Goal: Check status: Check status

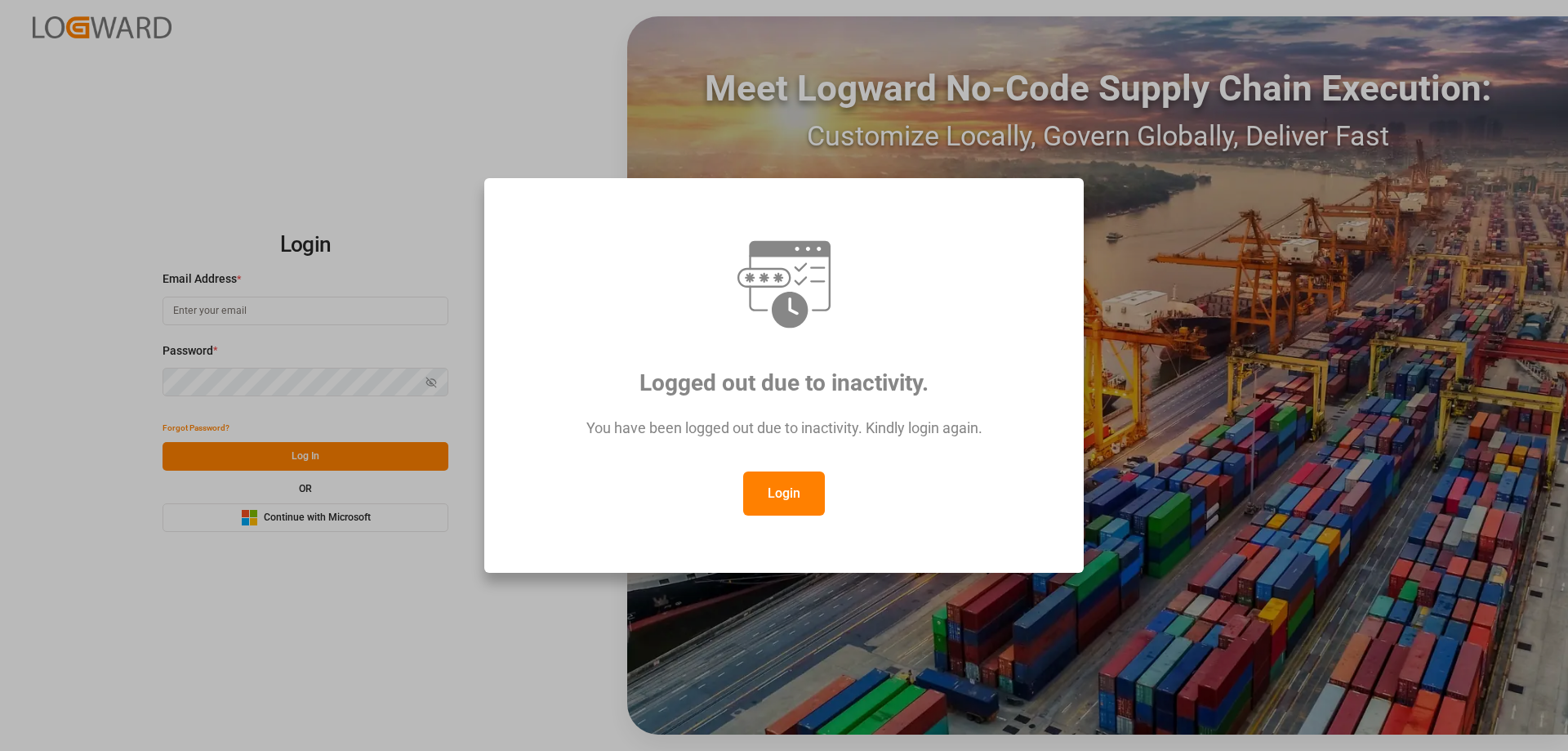
click at [769, 514] on button "Login" at bounding box center [784, 493] width 82 height 45
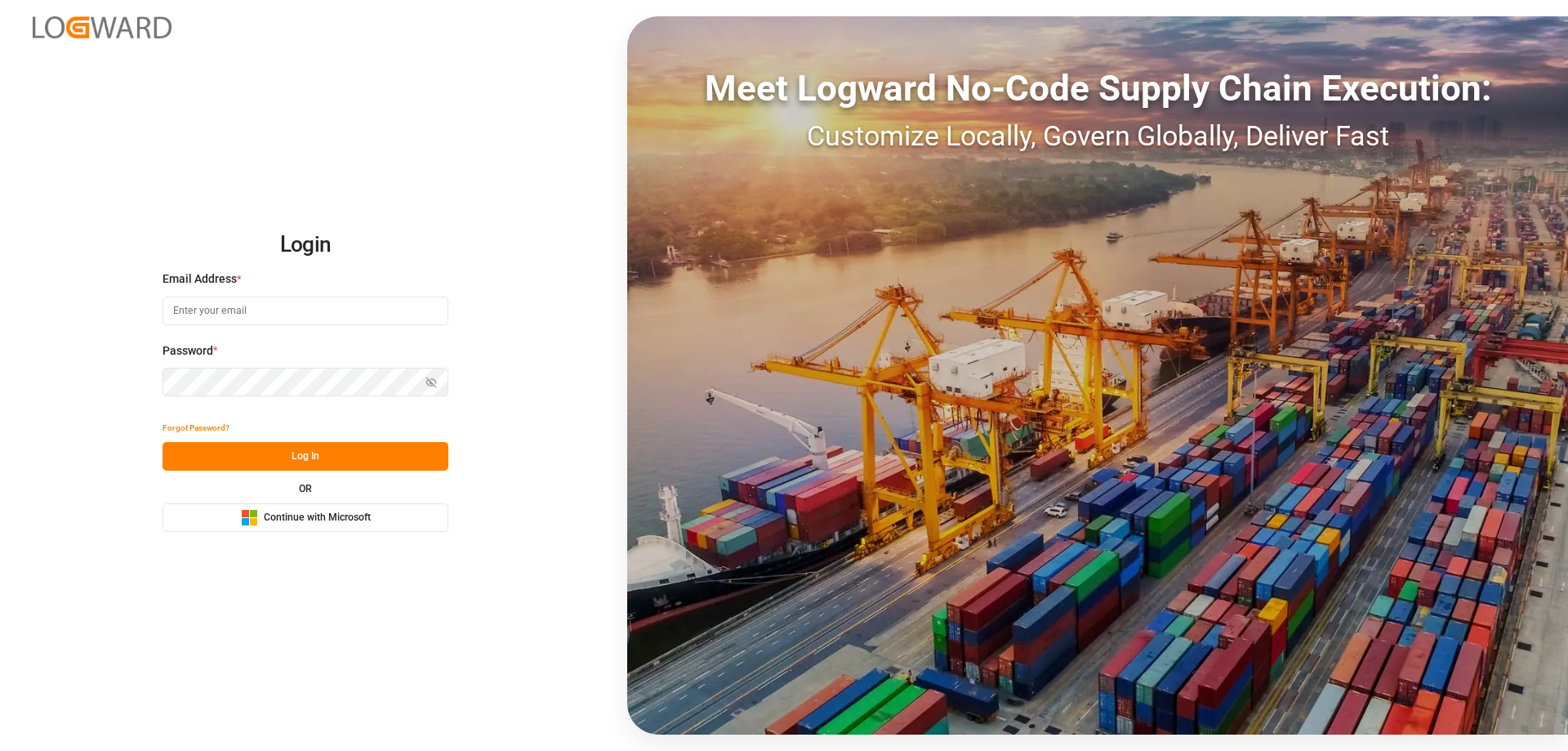
click at [260, 329] on div "Email Address *" at bounding box center [305, 306] width 286 height 72
click at [257, 315] on input at bounding box center [305, 311] width 286 height 29
type input "a"
type input "Zachary.Glick@leschaco.com"
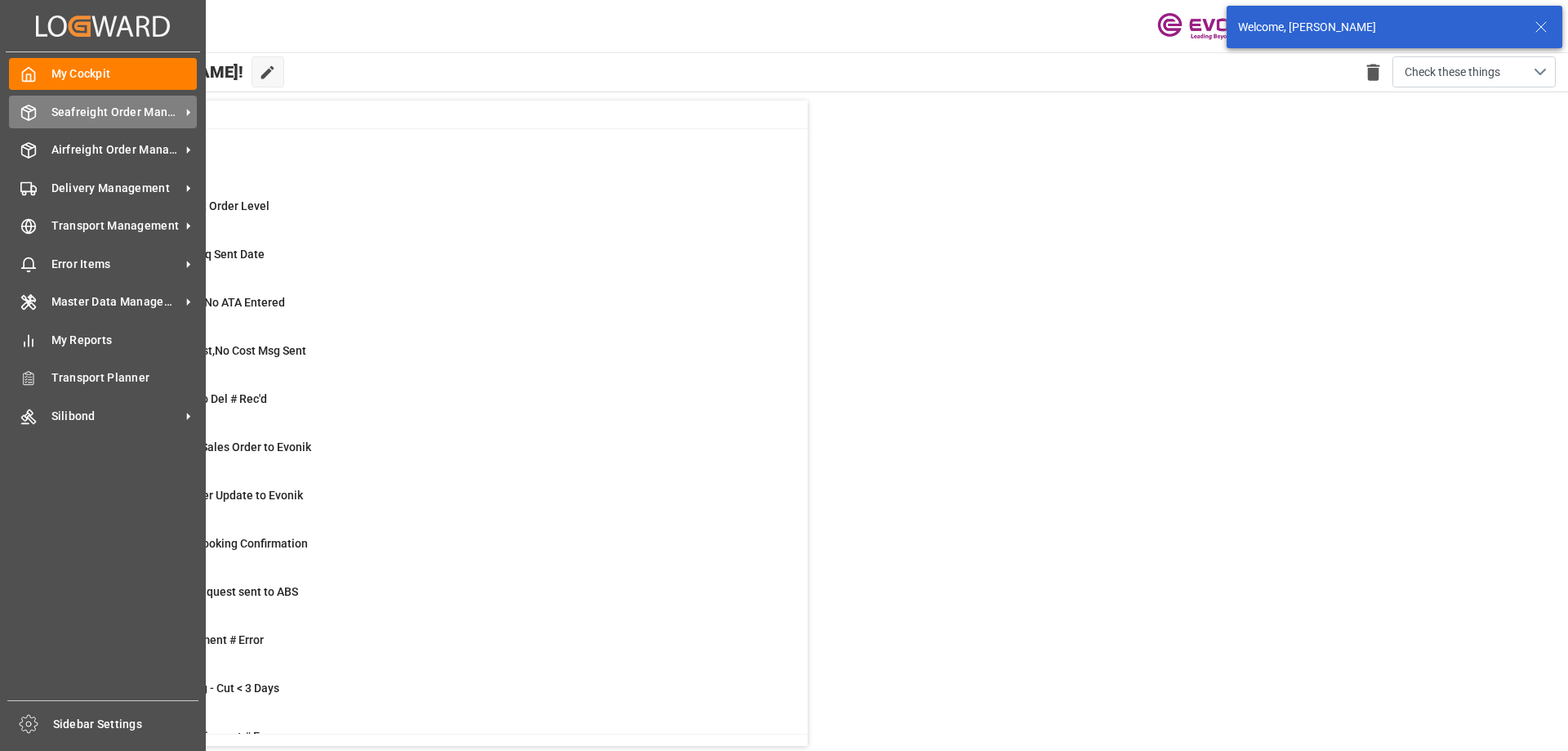
click at [151, 119] on span "Seafreight Order Management" at bounding box center [116, 112] width 129 height 17
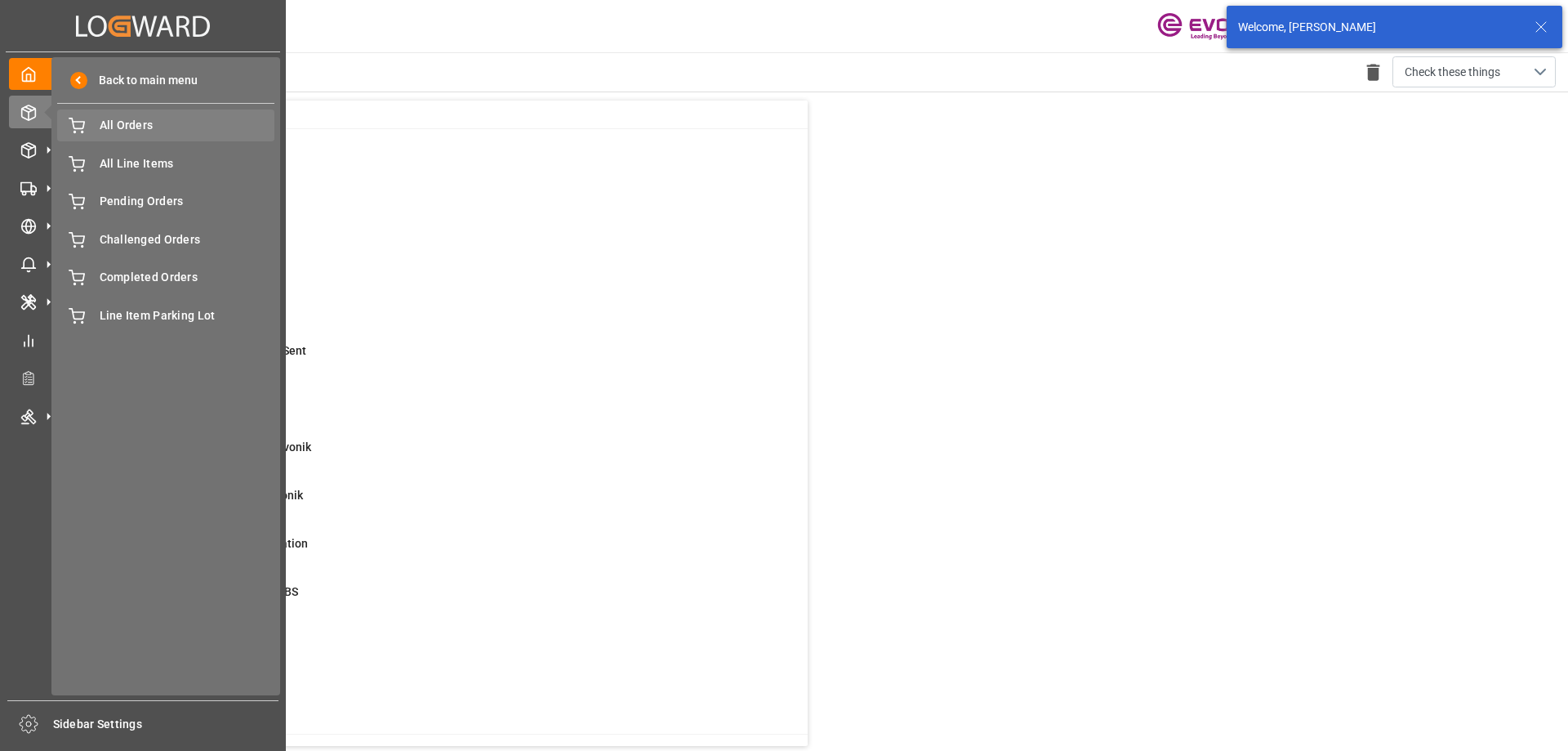
click at [161, 128] on span "All Orders" at bounding box center [188, 125] width 176 height 17
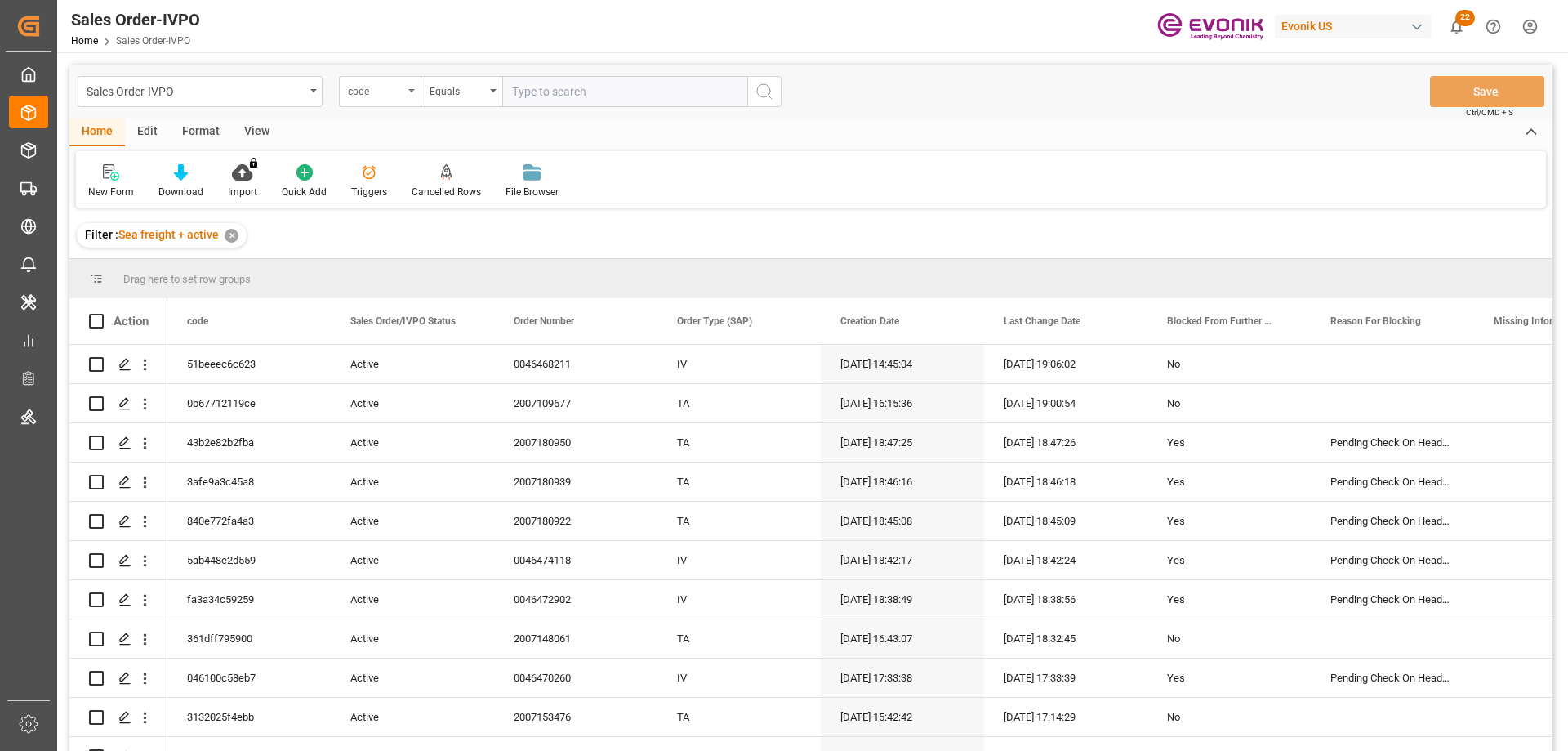
click at [387, 93] on div "code" at bounding box center [376, 89] width 55 height 19
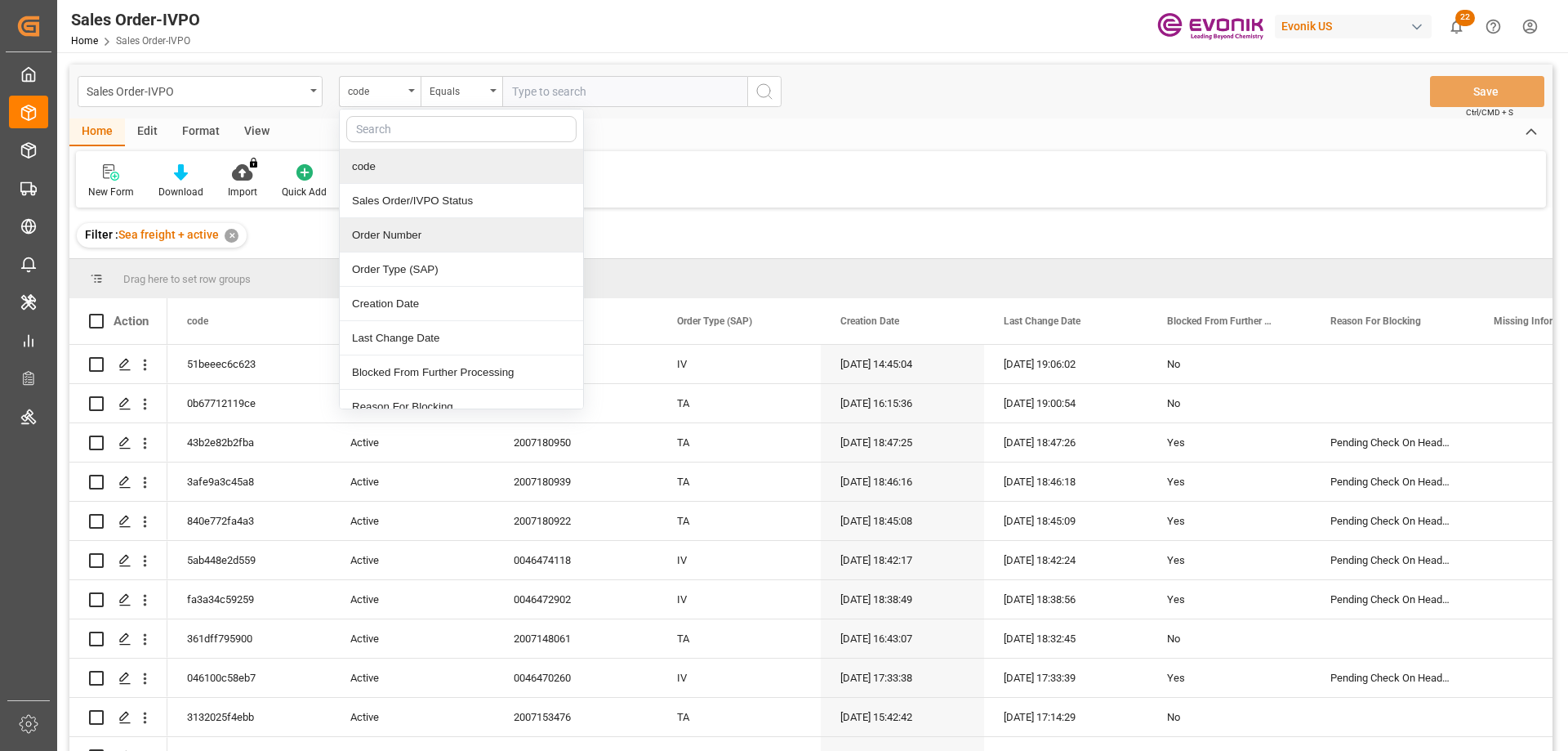
click at [387, 230] on div "Order Number" at bounding box center [461, 235] width 243 height 35
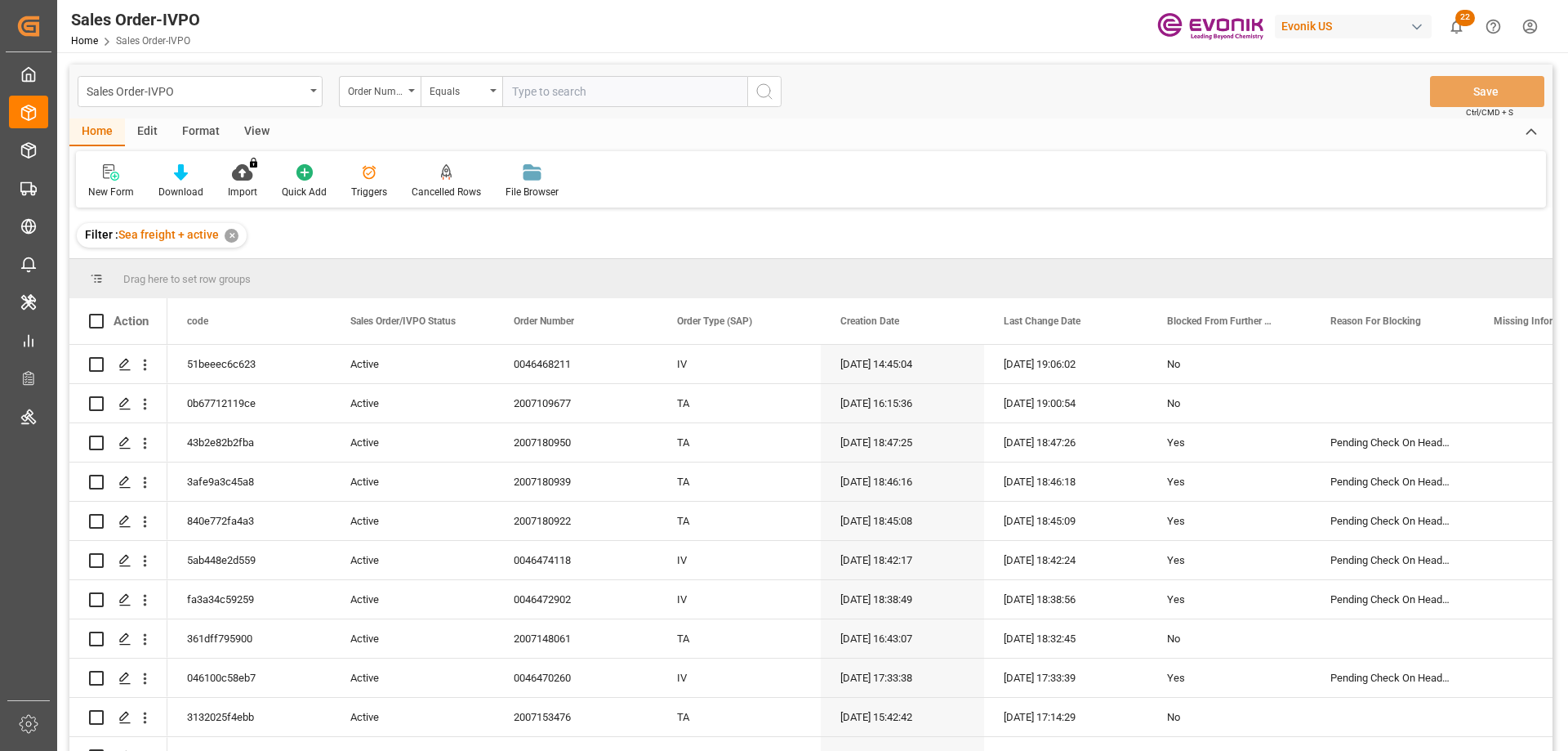
click at [562, 101] on input "text" at bounding box center [625, 91] width 245 height 31
paste input "2007079660"
type input "2007079660"
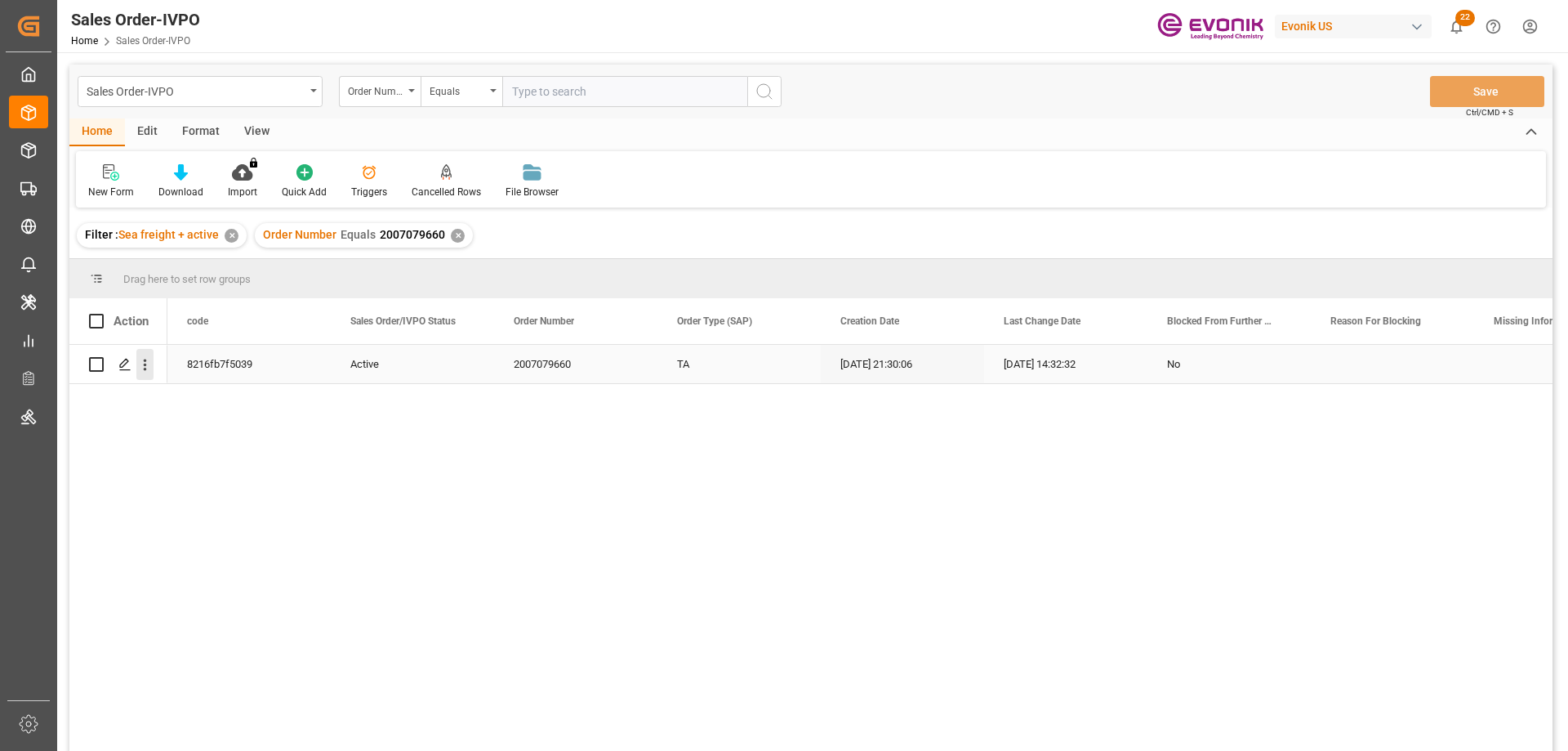
click at [149, 357] on icon "open menu" at bounding box center [144, 364] width 17 height 17
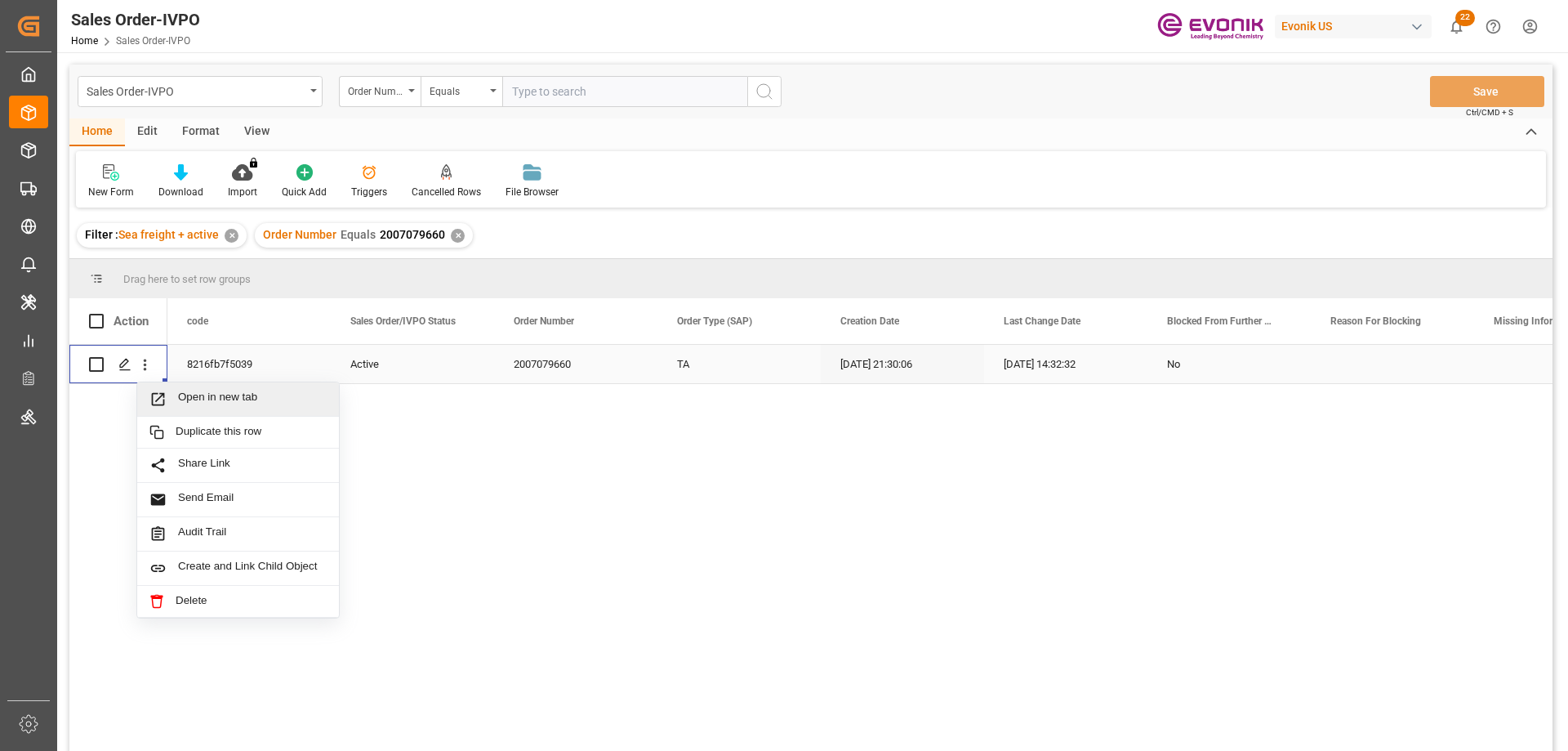
click at [200, 401] on span "Open in new tab" at bounding box center [252, 399] width 148 height 17
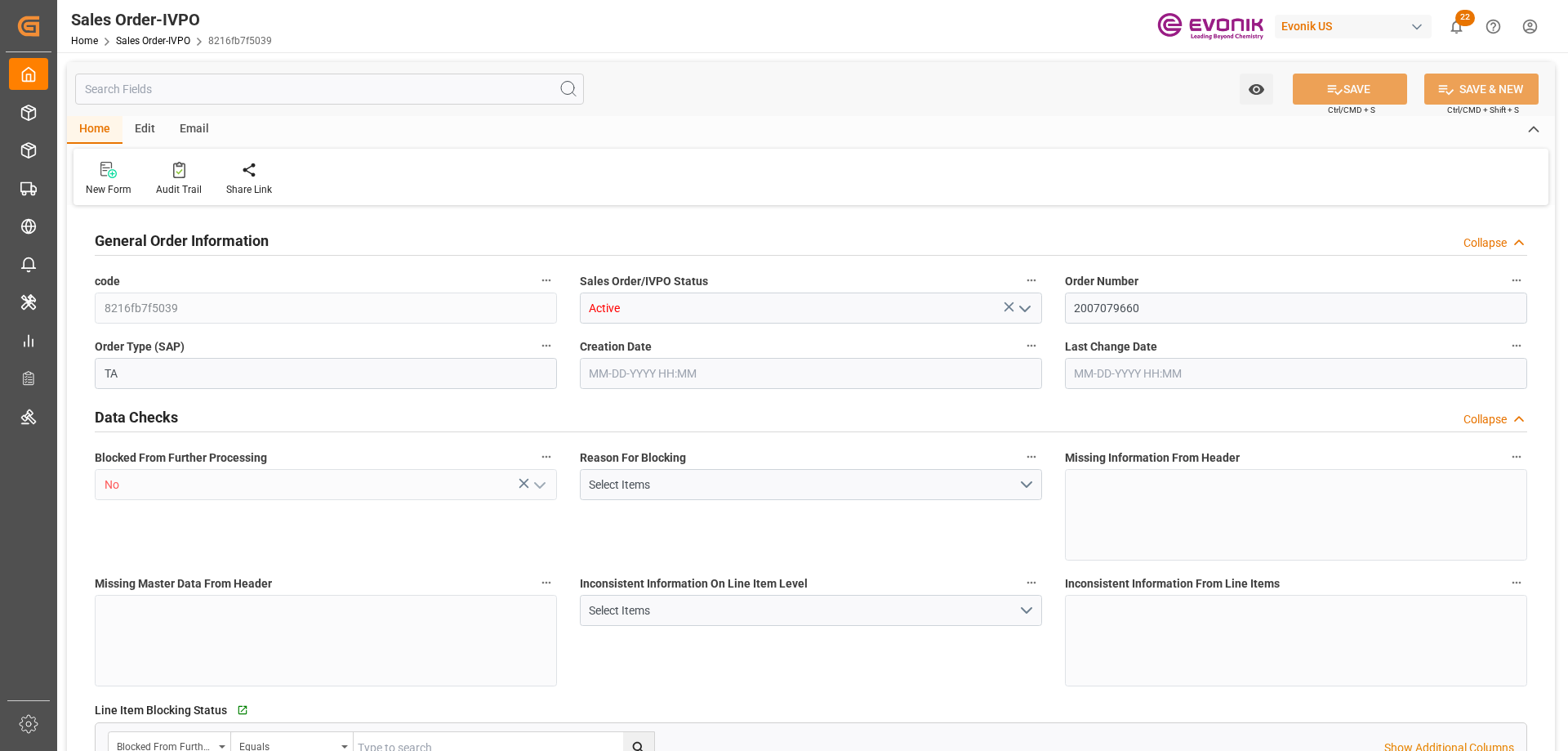
type input "BEANR"
type input "0"
type input "1"
type input "2"
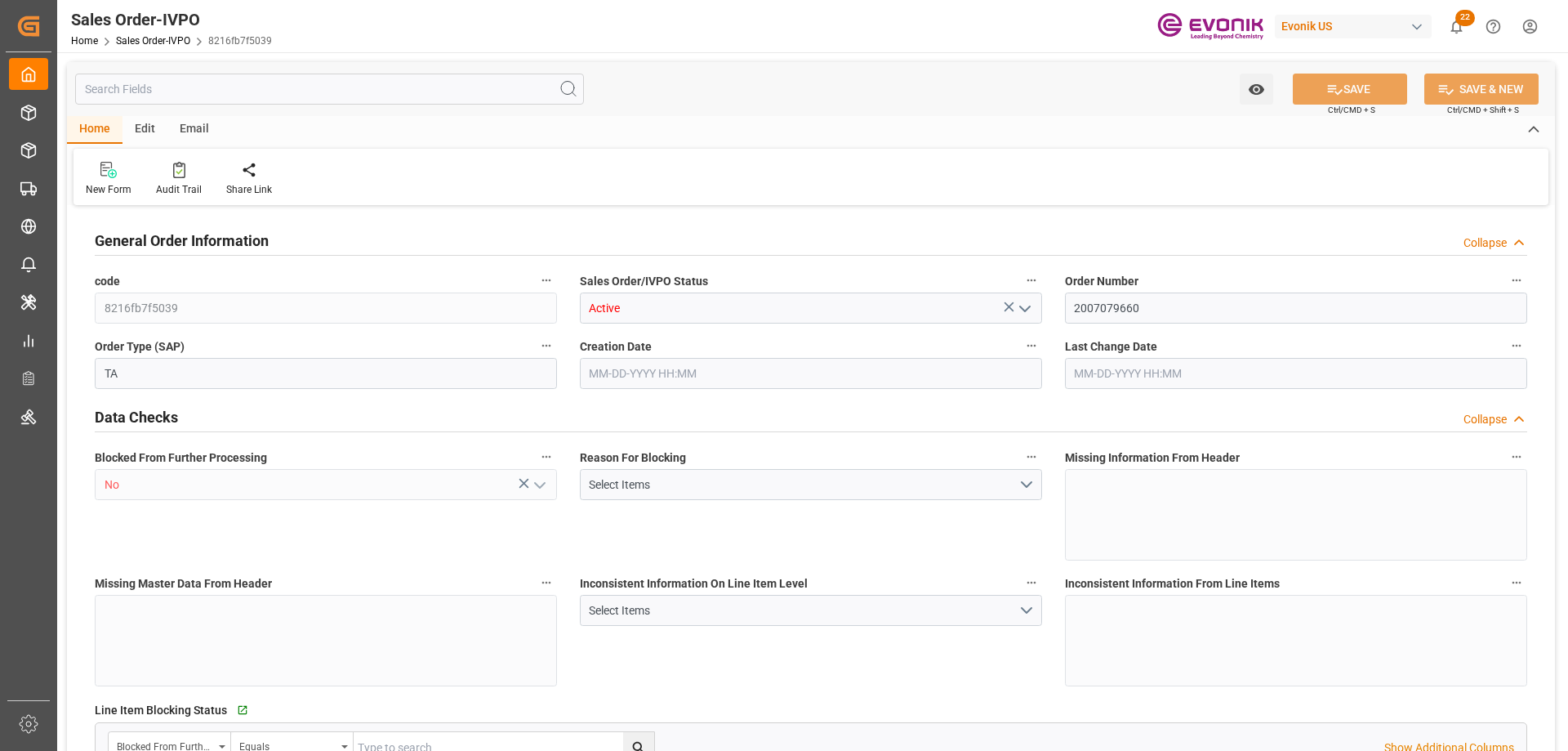
type input "19435.784"
type input "62.7342"
type input "19000"
type input "60"
type input "[DATE] 21:30"
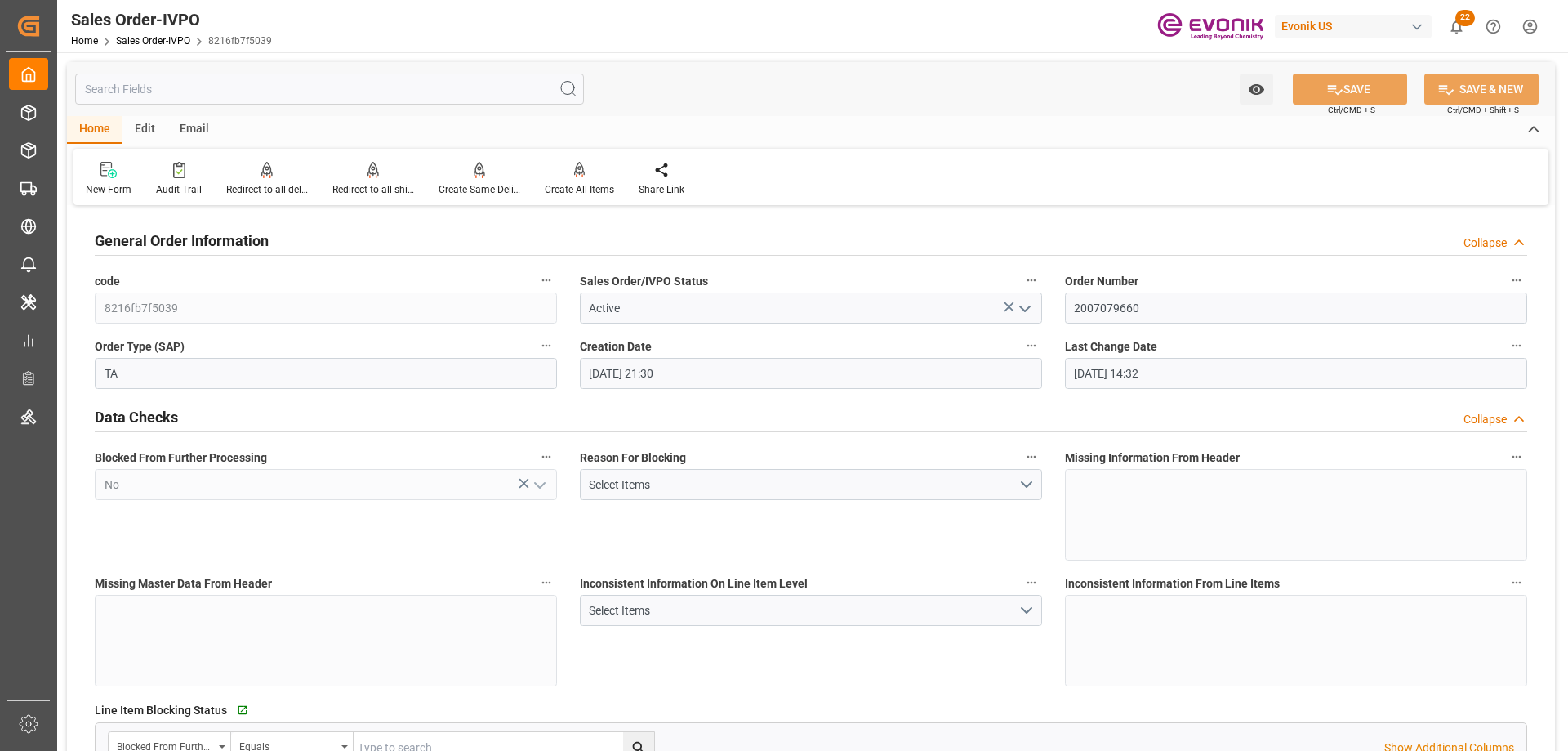
type input "[DATE] 14:32"
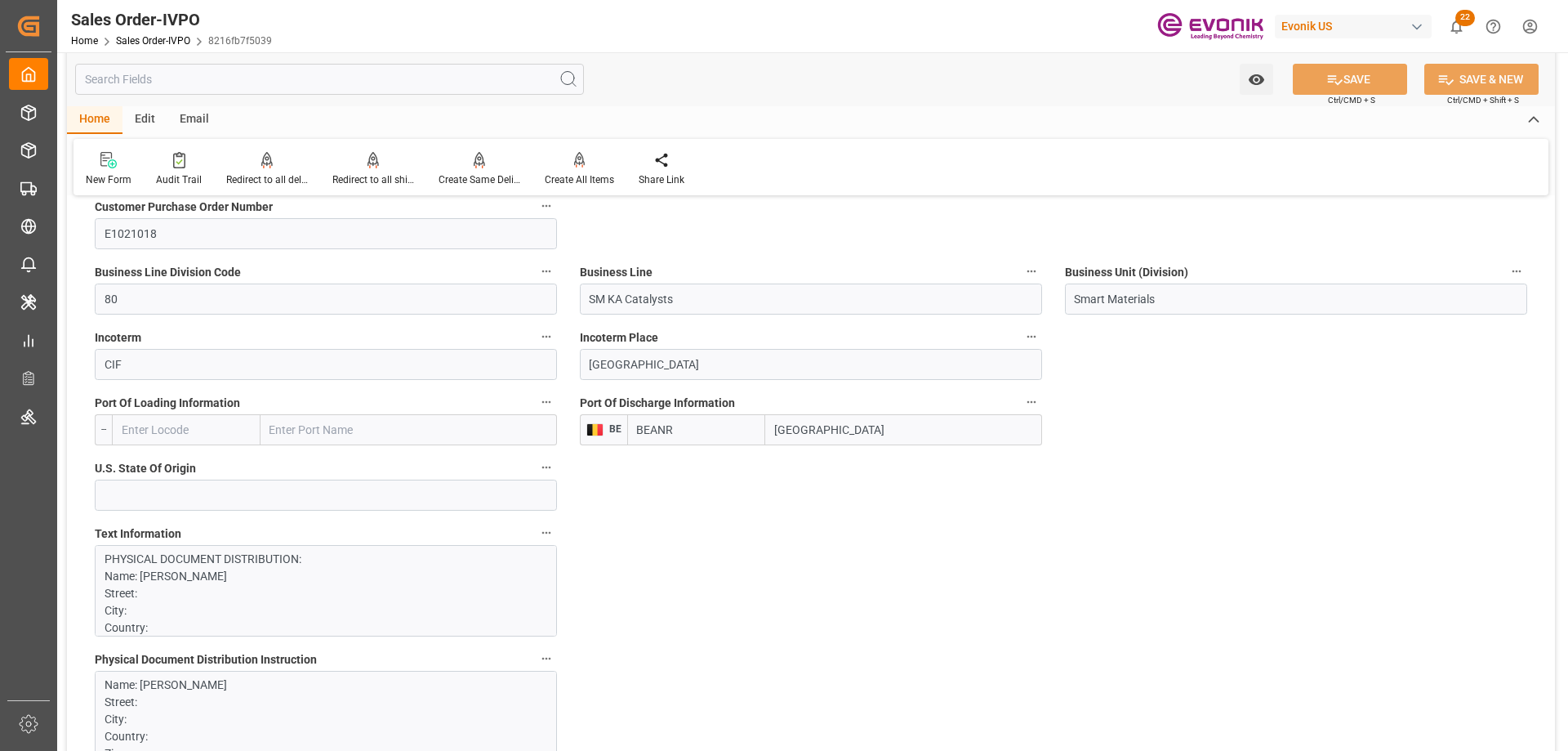
scroll to position [1062, 0]
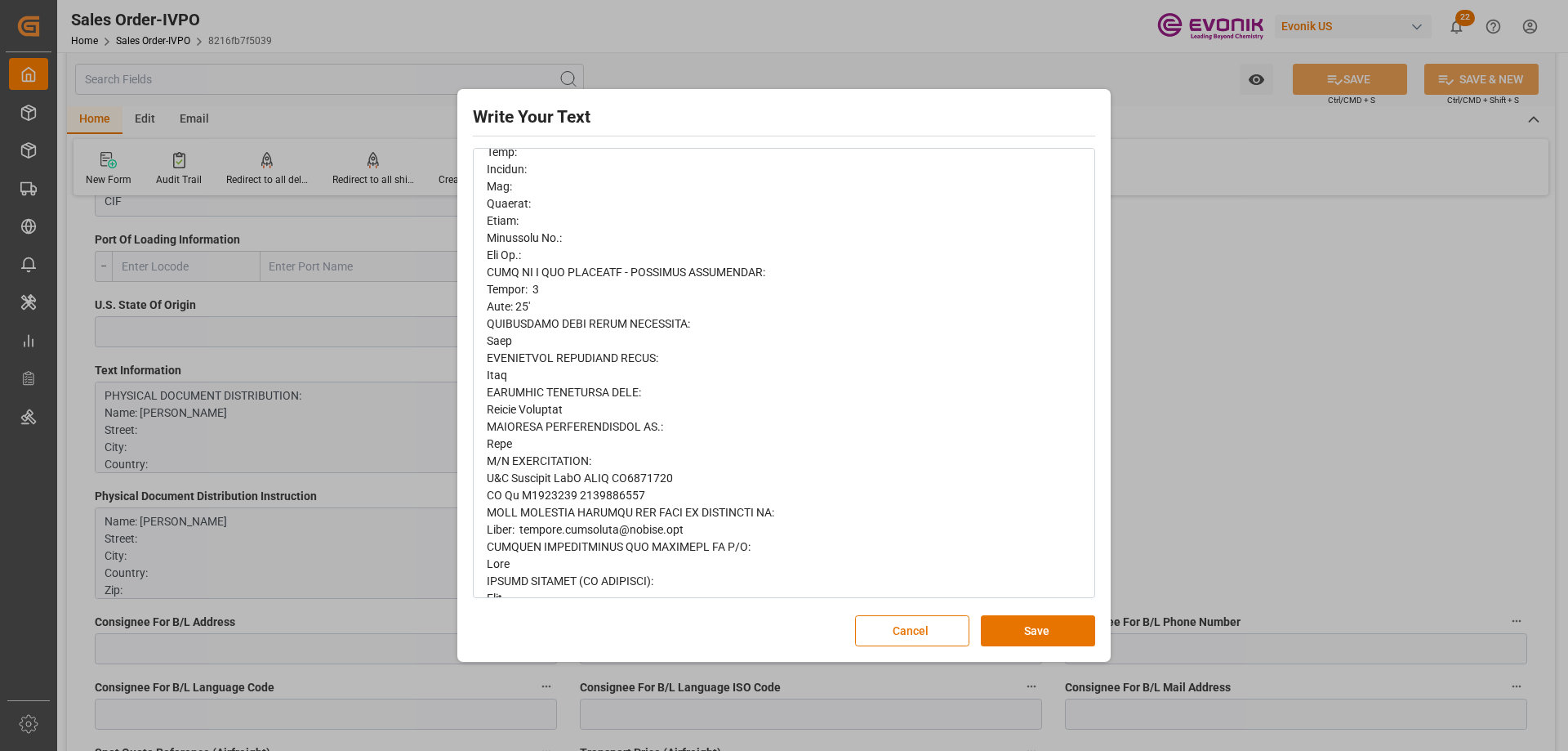
scroll to position [757, 0]
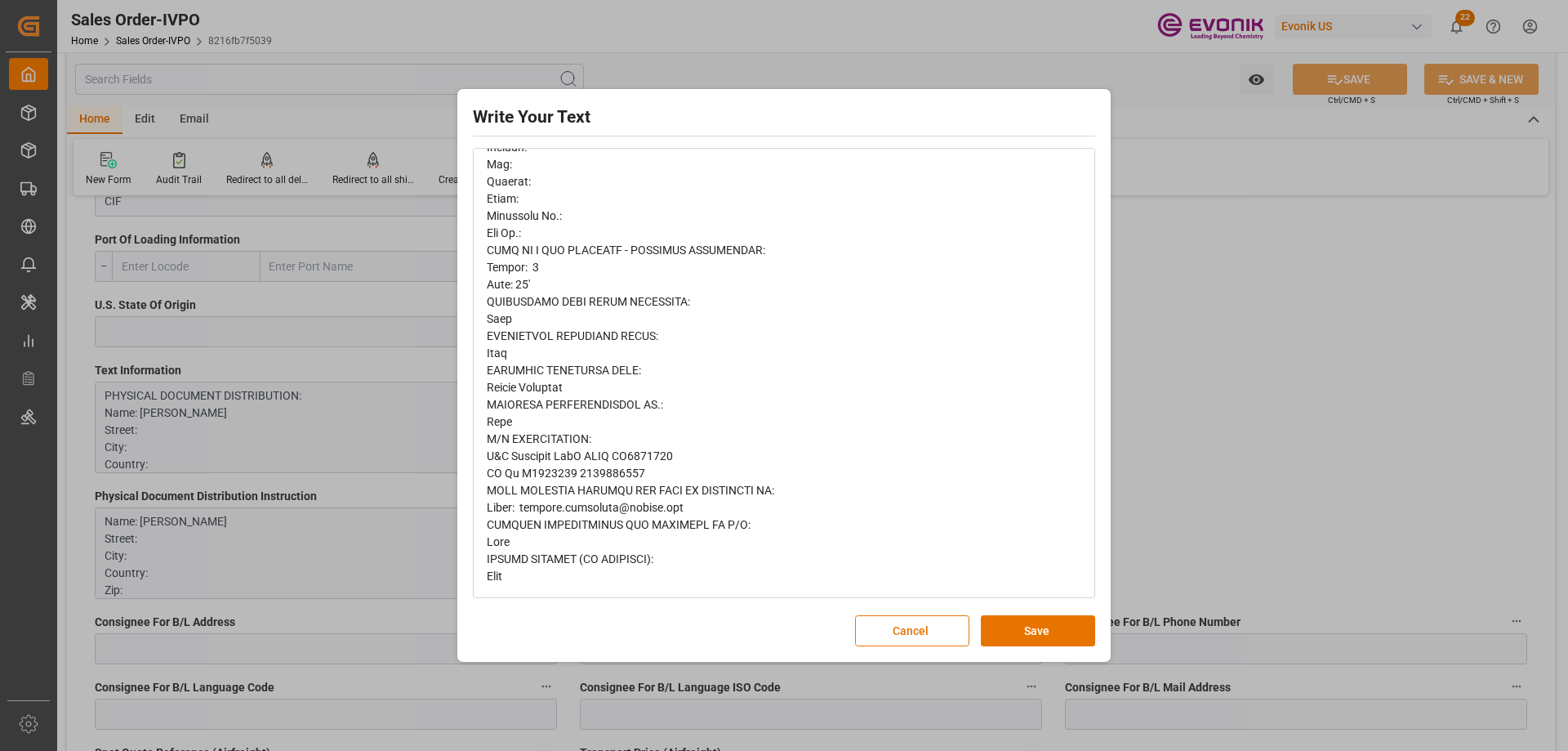
click at [1171, 416] on div "Write Your Text Normal 14 Font Cancel Save" at bounding box center [784, 375] width 1568 height 751
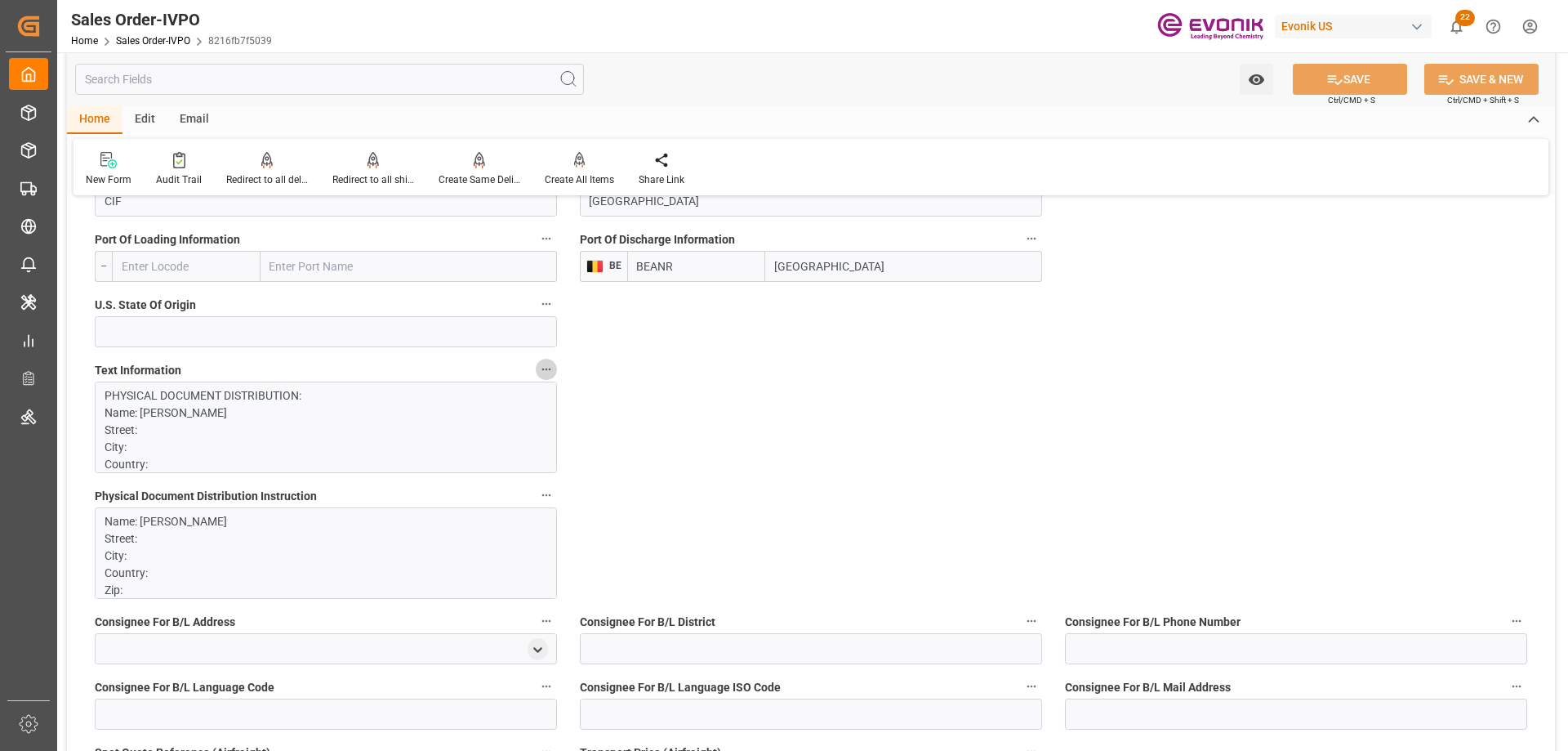
click at [541, 366] on icon "button" at bounding box center [546, 369] width 13 height 13
click at [560, 368] on icon at bounding box center [557, 369] width 17 height 17
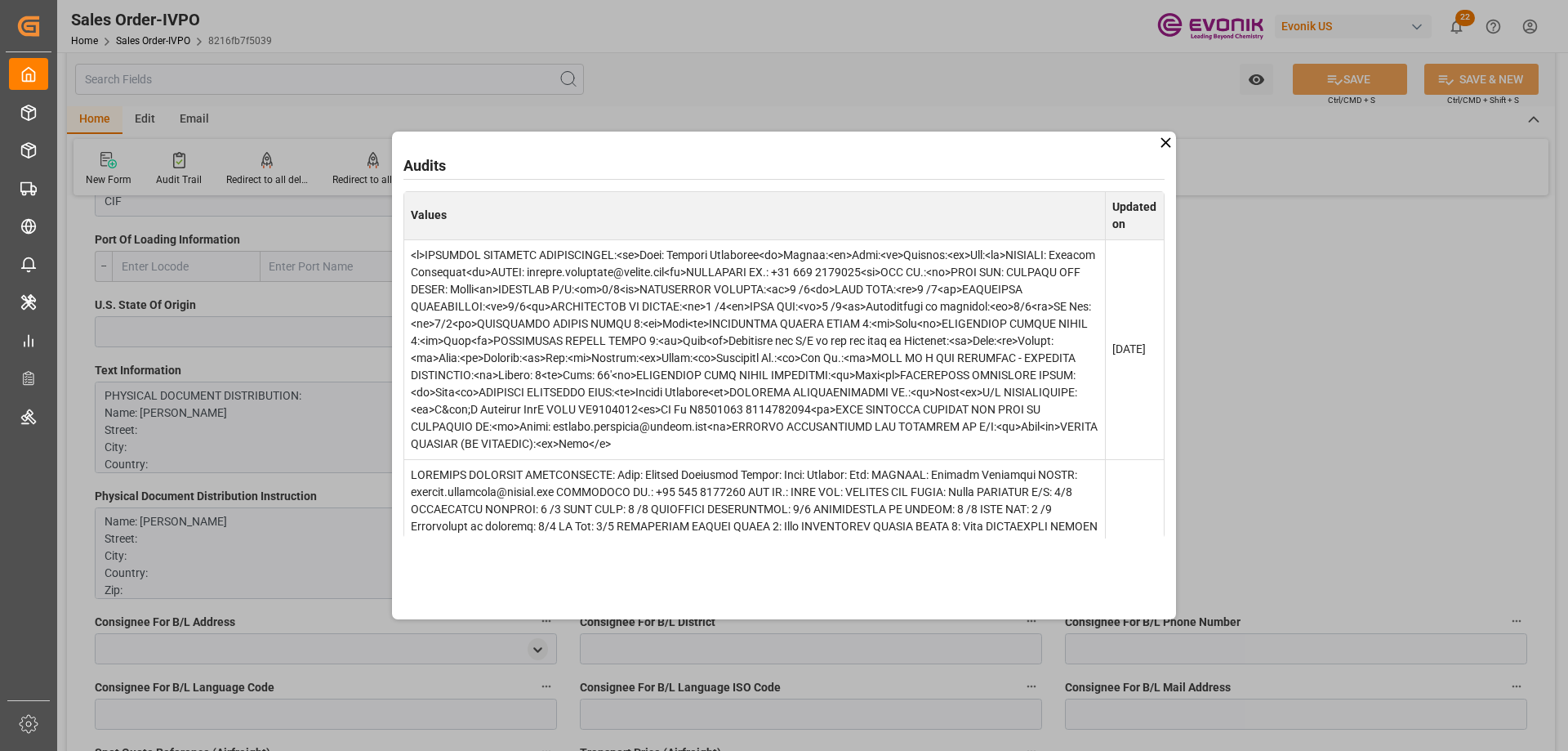
scroll to position [107, 0]
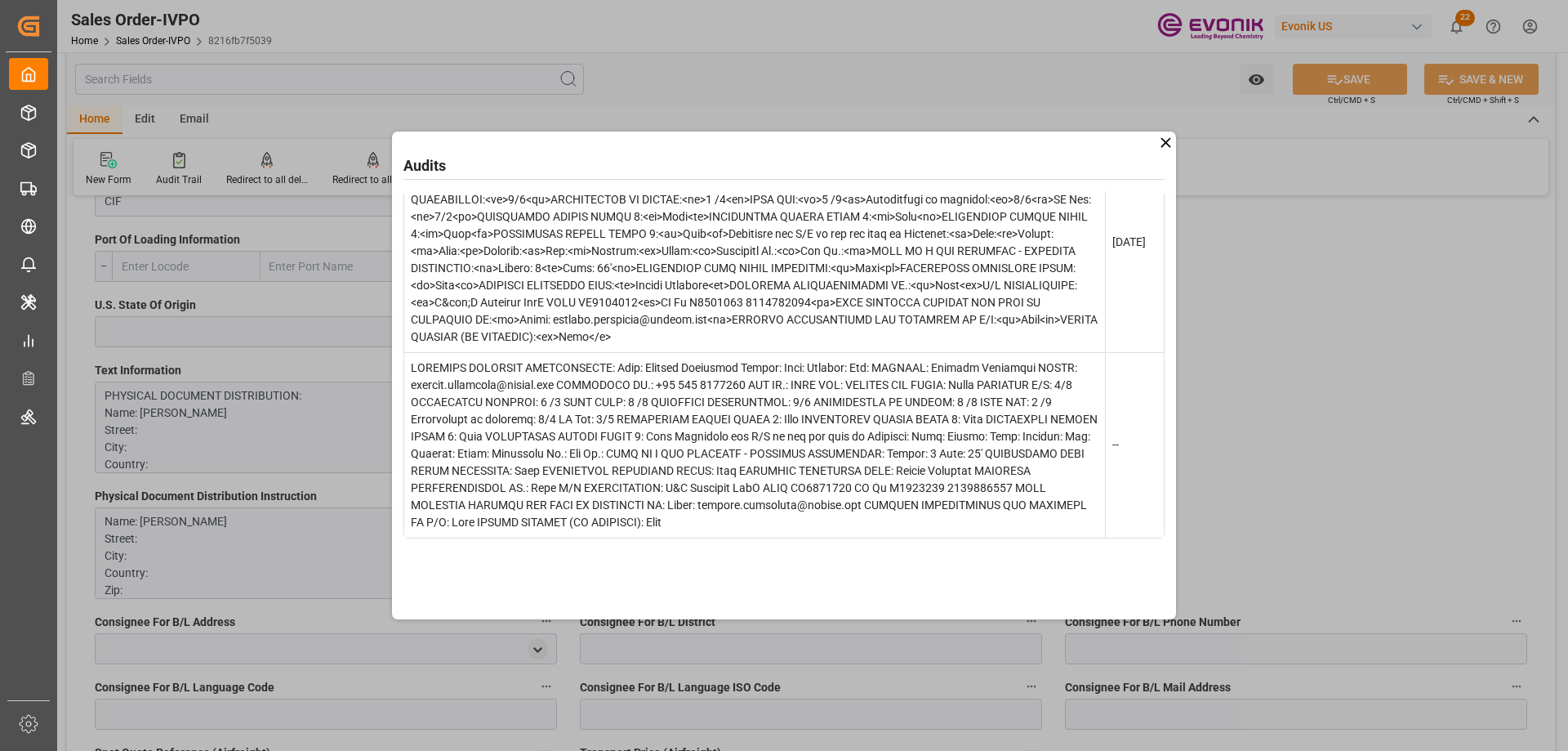
click at [1273, 380] on div "Audits Values Updated on [DATE] --" at bounding box center [784, 375] width 1568 height 751
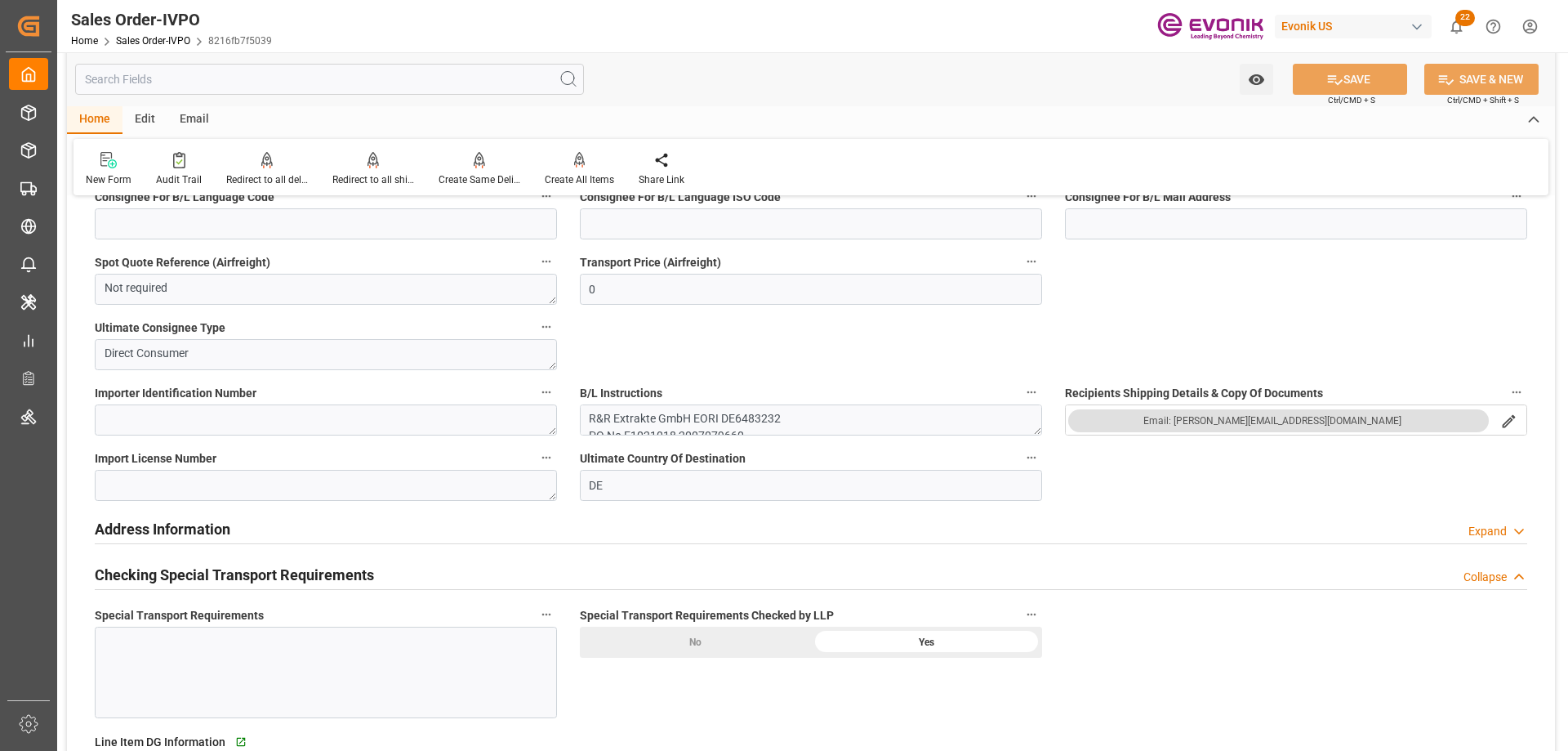
scroll to position [1716, 0]
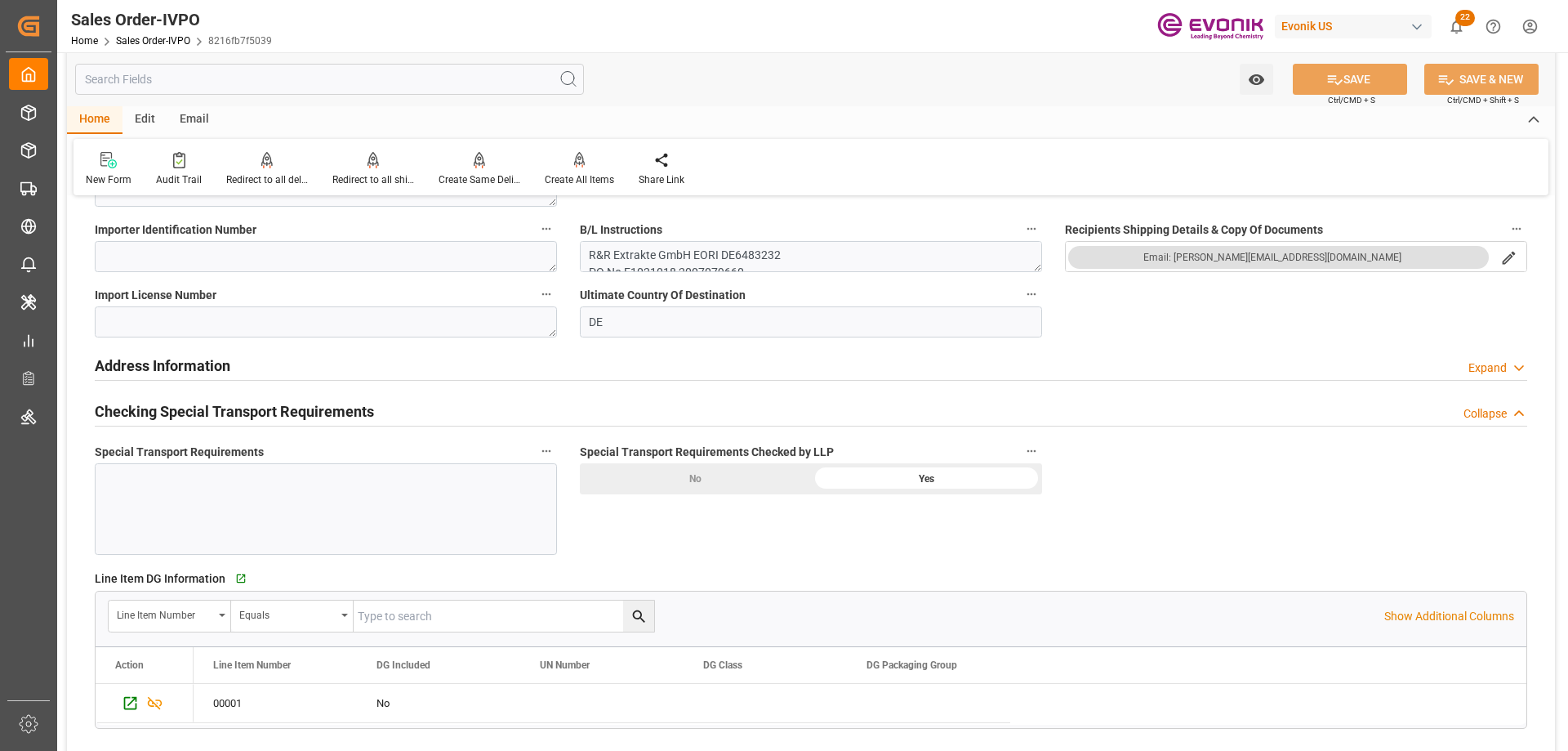
click at [547, 454] on icon "button" at bounding box center [546, 450] width 13 height 13
click at [590, 466] on ul "Audits" at bounding box center [578, 451] width 83 height 40
click at [587, 453] on li "Audits" at bounding box center [578, 451] width 83 height 27
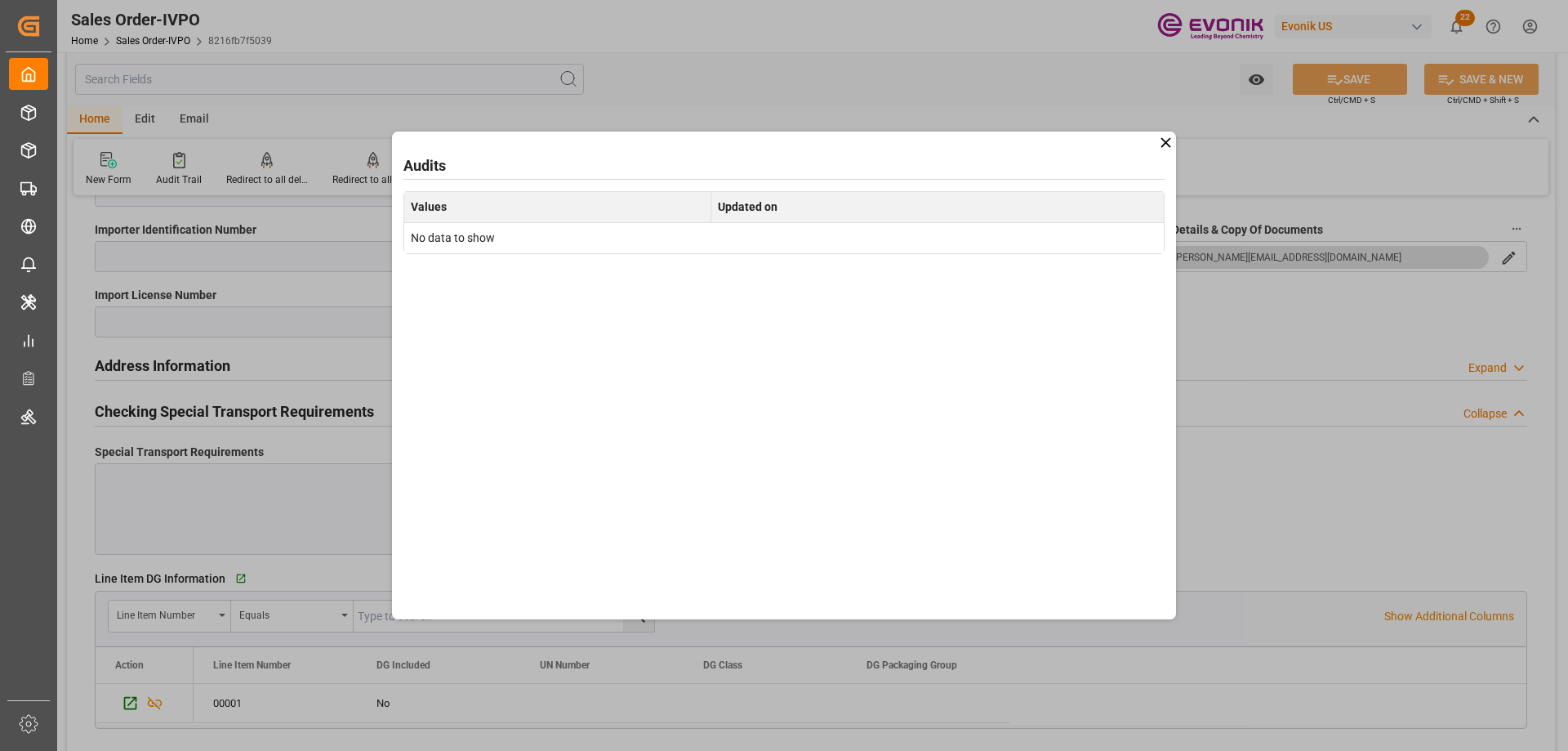
click at [1166, 135] on icon at bounding box center [1165, 141] width 17 height 17
